Goal: Task Accomplishment & Management: Use online tool/utility

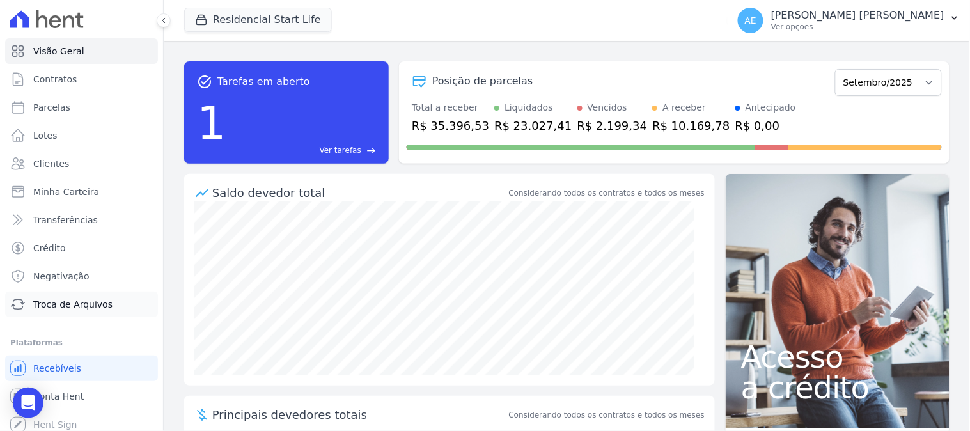
click at [70, 311] on link "Troca de Arquivos" at bounding box center [81, 305] width 153 height 26
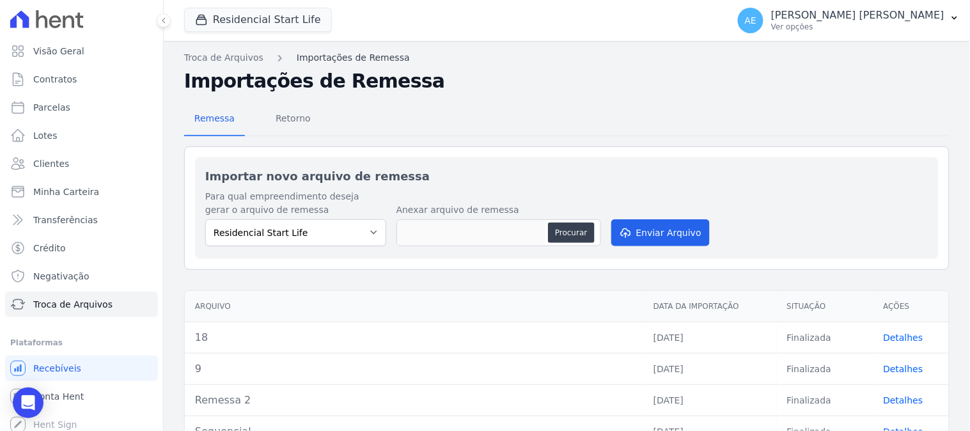
click at [337, 58] on link "Importações de Remessa" at bounding box center [353, 57] width 113 height 13
click at [290, 106] on span "Retorno" at bounding box center [293, 119] width 51 height 26
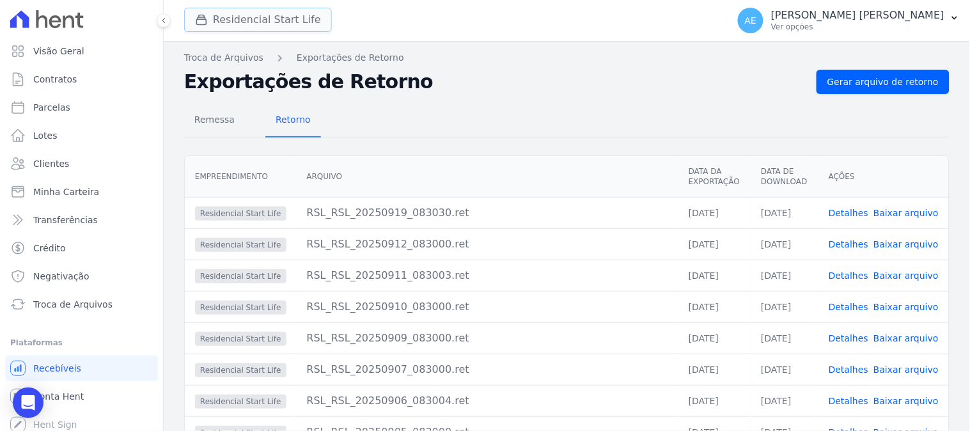
click at [221, 22] on button "Residencial Start Life" at bounding box center [258, 20] width 148 height 24
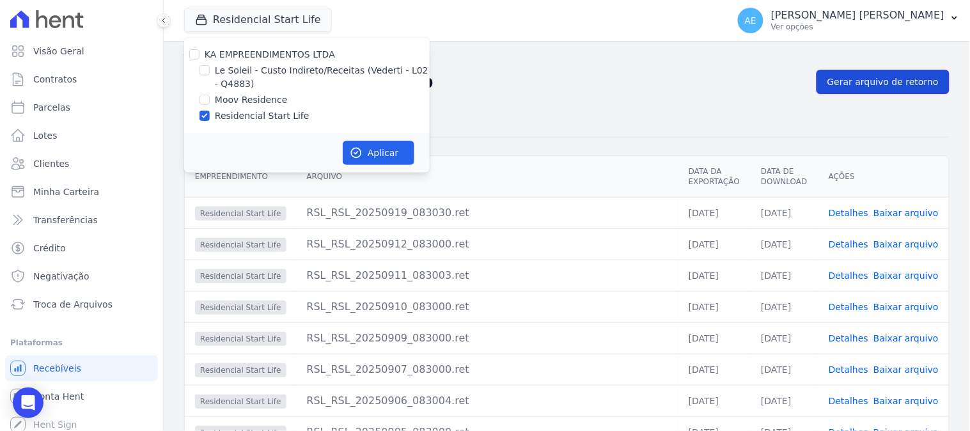
click at [890, 91] on link "Gerar arquivo de retorno" at bounding box center [883, 82] width 133 height 24
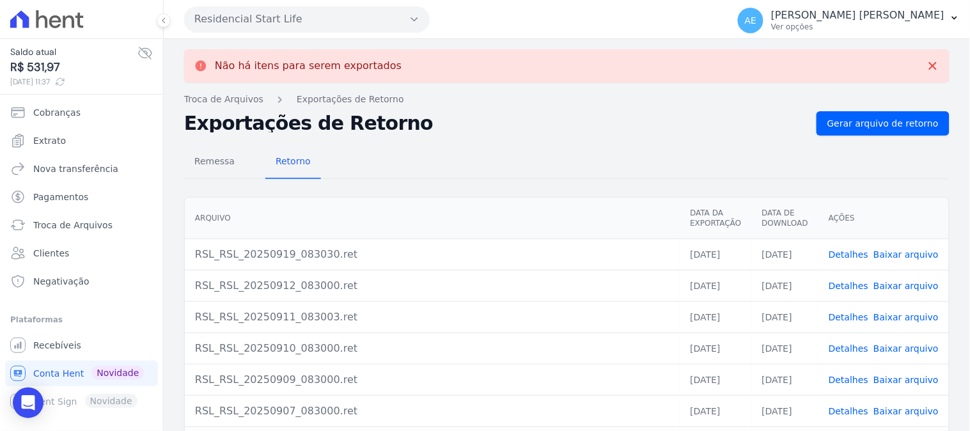
click at [349, 17] on button "Residencial Start Life" at bounding box center [307, 19] width 246 height 26
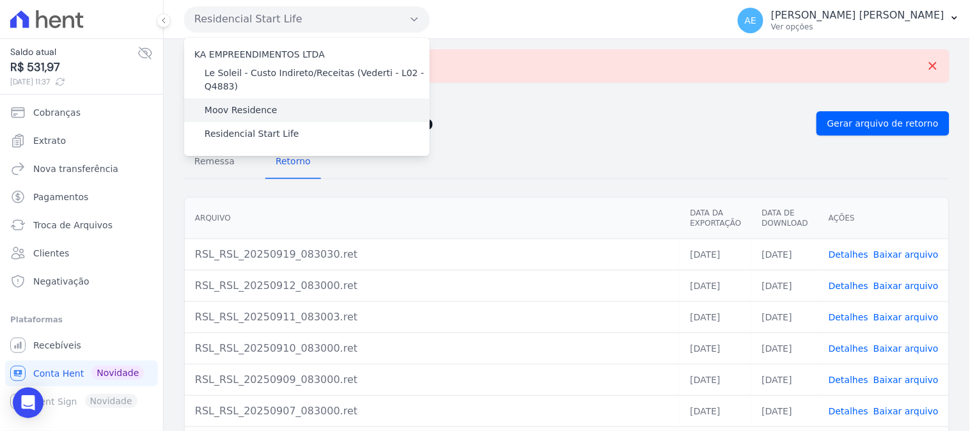
click at [253, 113] on label "Moov Residence" at bounding box center [241, 110] width 73 height 13
click at [0, 0] on input "Moov Residence" at bounding box center [0, 0] width 0 height 0
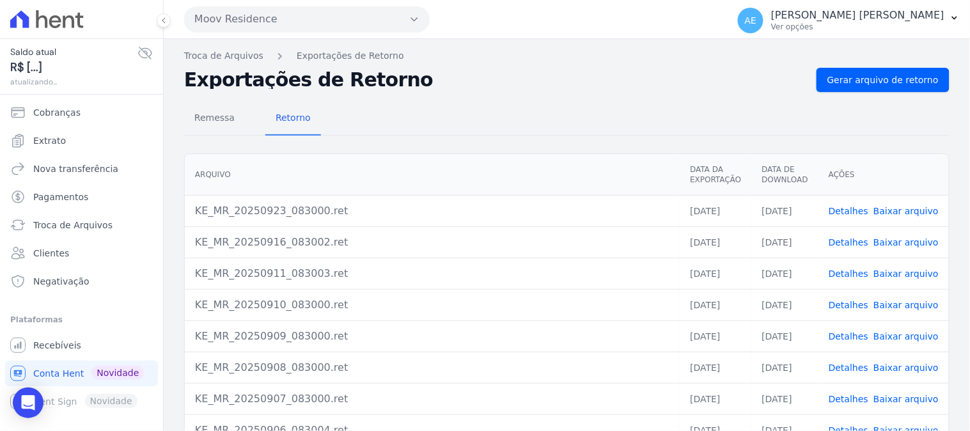
click at [228, 12] on button "Moov Residence" at bounding box center [307, 19] width 246 height 26
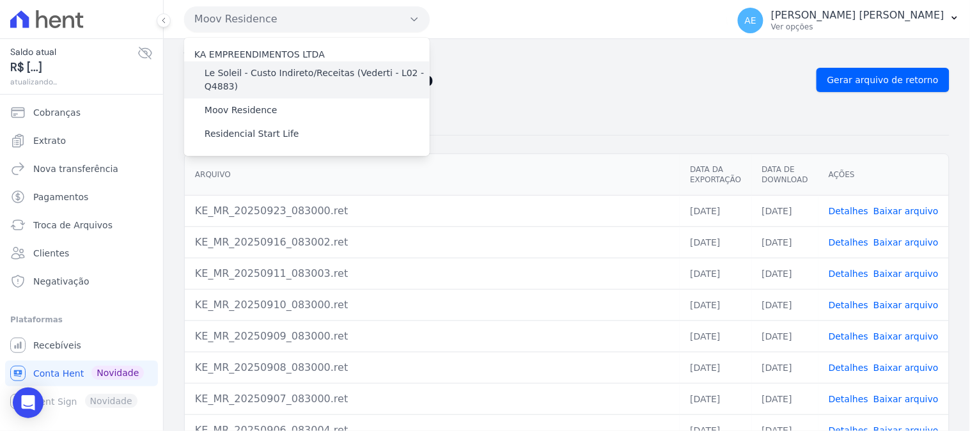
click at [228, 73] on label "Le Soleil - Custo Indireto/Receitas (Vederti - L02 - Q4883)" at bounding box center [317, 80] width 225 height 27
click at [0, 0] on input "Le Soleil - Custo Indireto/Receitas (Vederti - L02 - Q4883)" at bounding box center [0, 0] width 0 height 0
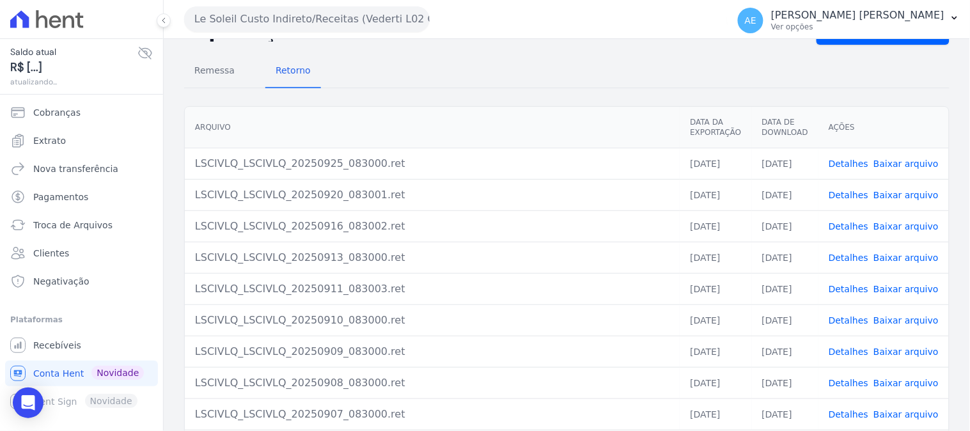
scroll to position [71, 0]
